Goal: Task Accomplishment & Management: Use online tool/utility

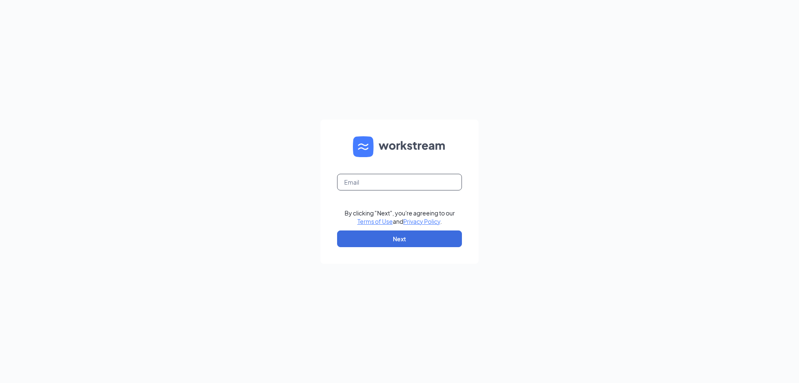
click at [386, 187] on input "text" at bounding box center [399, 182] width 125 height 17
type input "cscanderson1@sing-bev.com"
click at [414, 238] on button "Next" at bounding box center [399, 238] width 125 height 17
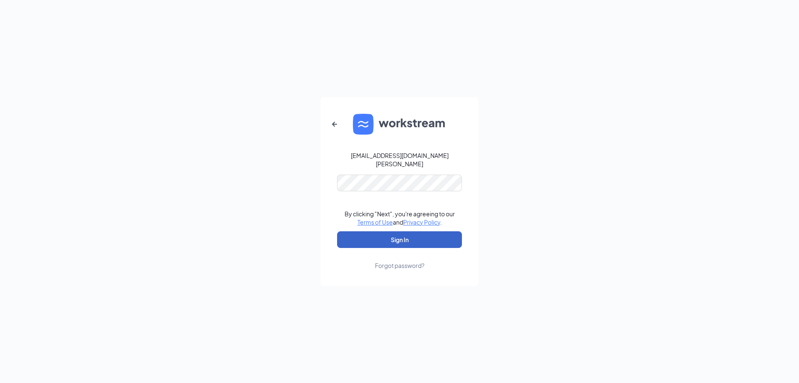
click at [395, 236] on button "Sign In" at bounding box center [399, 239] width 125 height 17
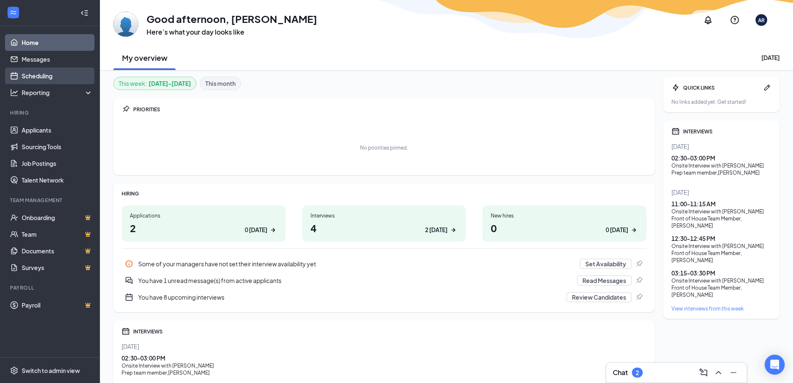
click at [57, 76] on link "Scheduling" at bounding box center [57, 75] width 71 height 17
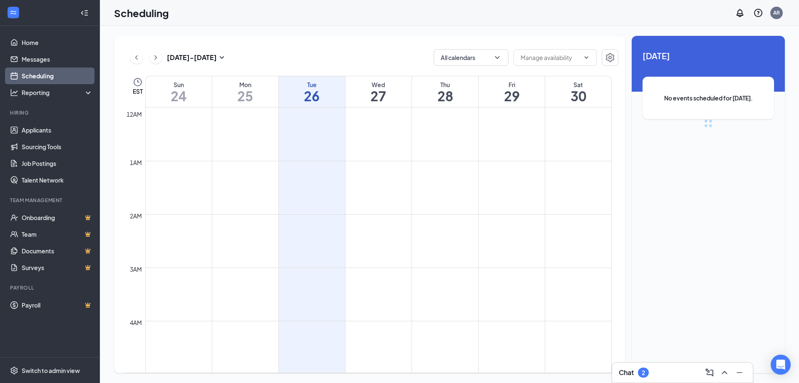
scroll to position [409, 0]
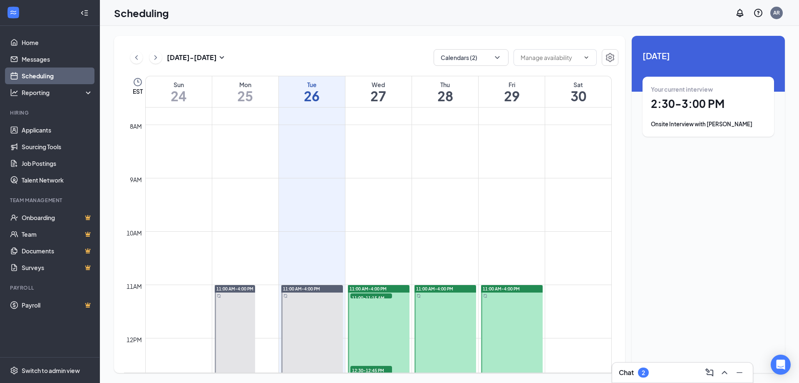
click at [700, 101] on h1 "2:30 - 3:00 PM" at bounding box center [708, 104] width 115 height 14
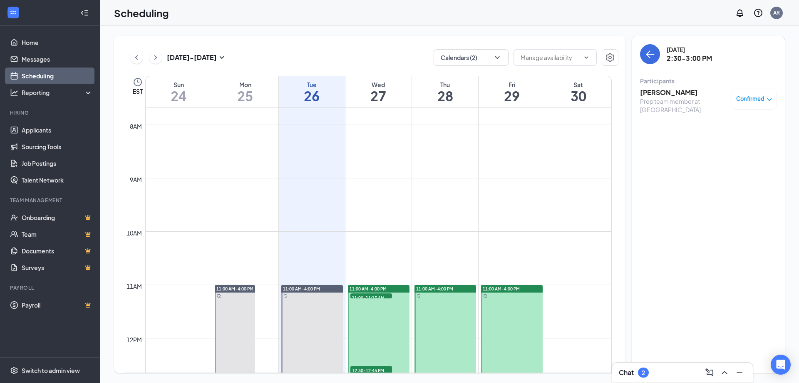
click at [670, 93] on h3 "[PERSON_NAME]" at bounding box center [683, 92] width 87 height 9
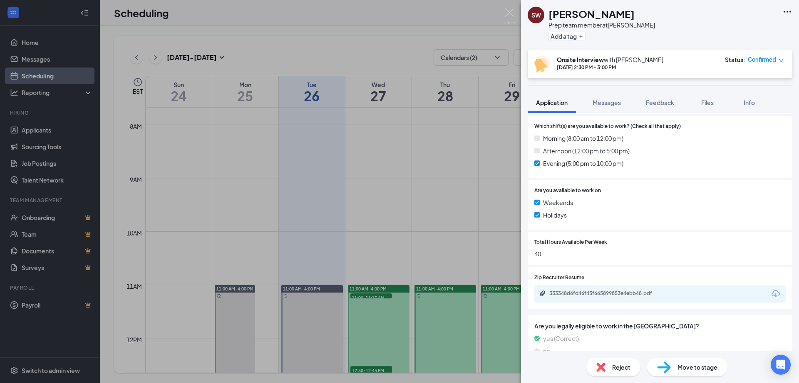
scroll to position [250, 0]
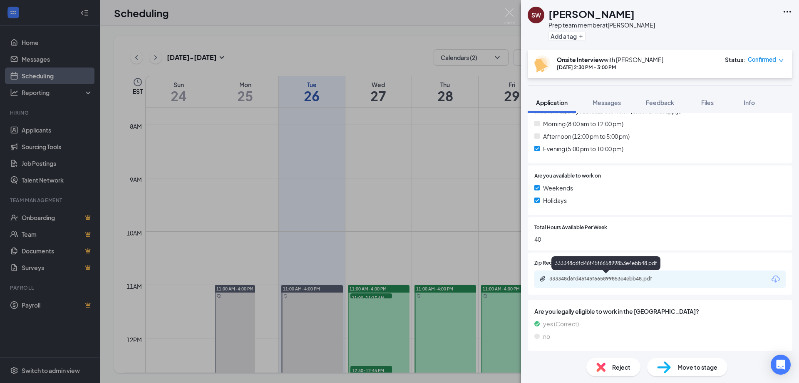
click at [639, 277] on div "333348d6fd46f45f665899853e4ebb48.pdf" at bounding box center [608, 278] width 117 height 7
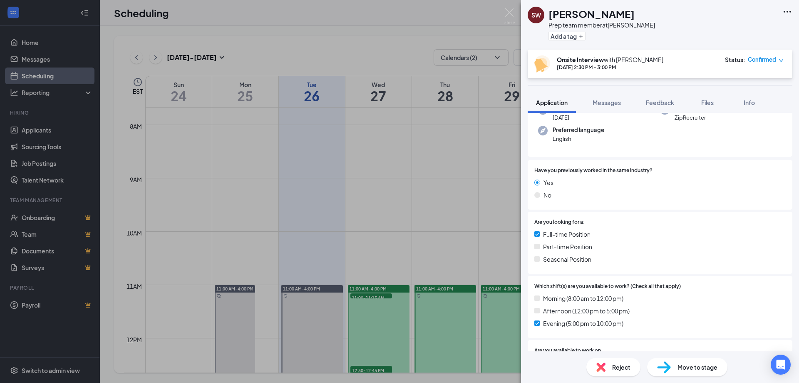
scroll to position [0, 0]
